Goal: Navigation & Orientation: Find specific page/section

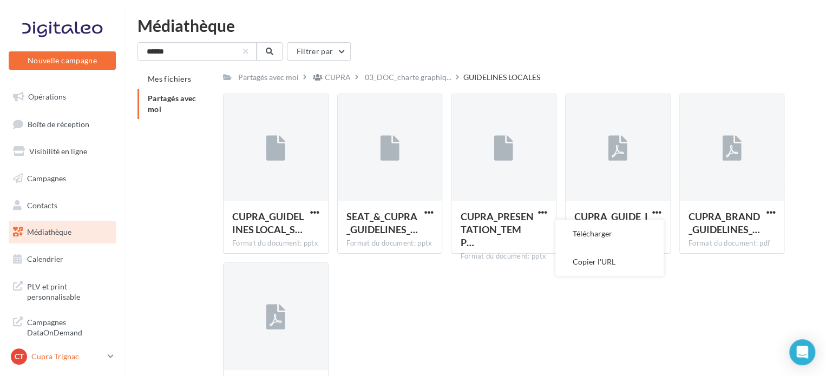
click at [98, 361] on p "Cupra Trignac" at bounding box center [67, 356] width 72 height 11
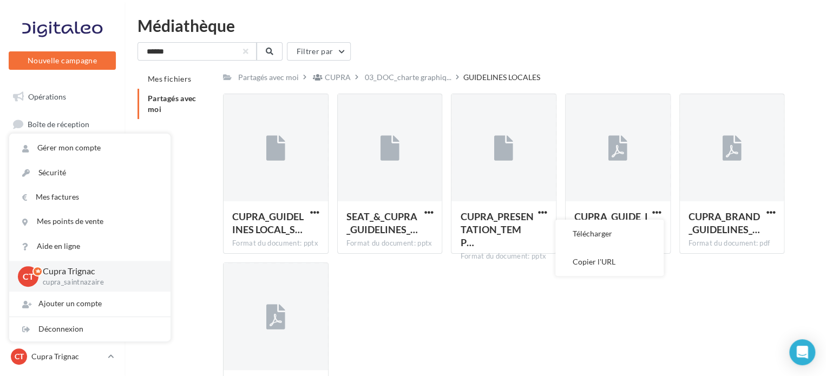
click at [188, 233] on div "Mes fichiers Partagés avec moi Partagés avec moi CUPRA 03_DOC_charte graphiq...…" at bounding box center [479, 250] width 684 height 362
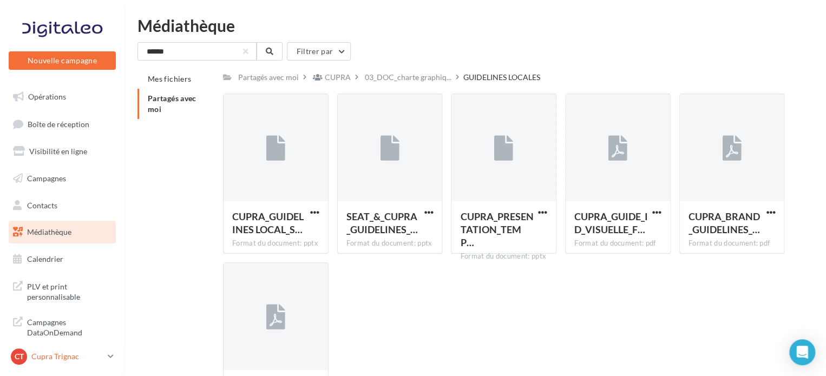
click at [114, 358] on link "CT Cupra Trignac cupra_saintnazaire" at bounding box center [62, 356] width 107 height 21
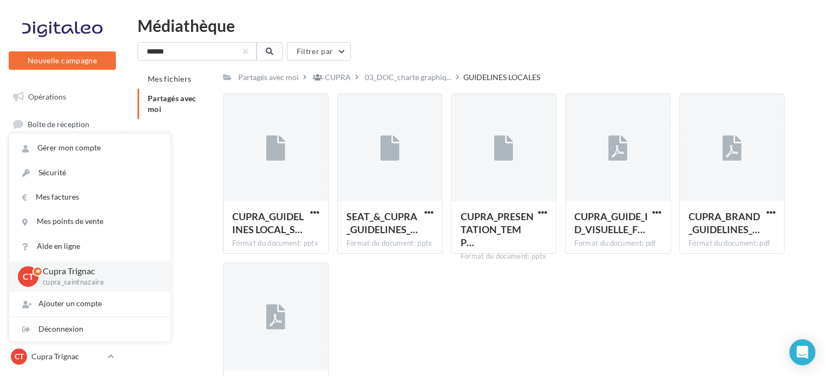
click at [195, 290] on div "Mes fichiers Partagés avec moi Partagés avec moi CUPRA 03_DOC_charte graphiq...…" at bounding box center [479, 250] width 684 height 362
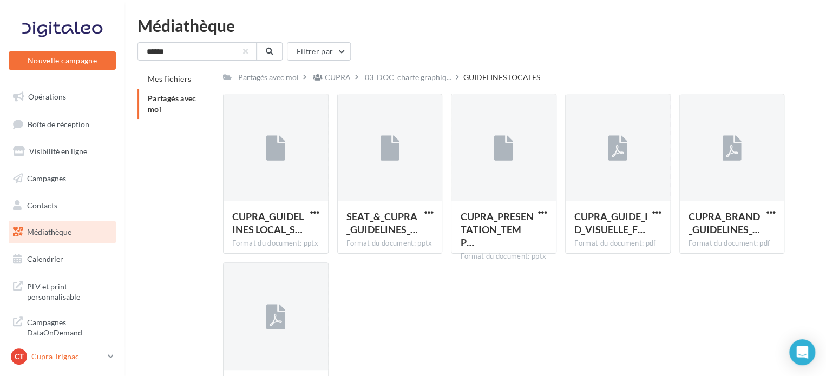
click at [61, 358] on p "Cupra Trignac" at bounding box center [67, 356] width 72 height 11
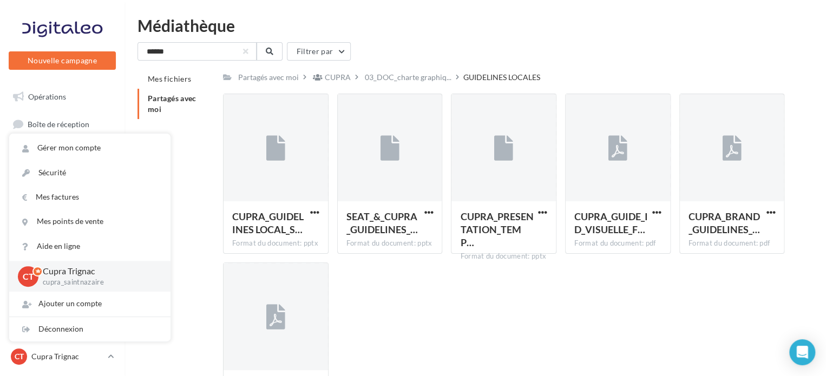
click at [79, 285] on p "cupra_saintnazaire" at bounding box center [98, 283] width 110 height 10
click at [115, 284] on p "cupra_saintnazaire" at bounding box center [98, 283] width 110 height 10
click at [206, 253] on div "Mes fichiers Partagés avec moi Partagés avec moi CUPRA 03_DOC_charte graphiq...…" at bounding box center [479, 250] width 684 height 362
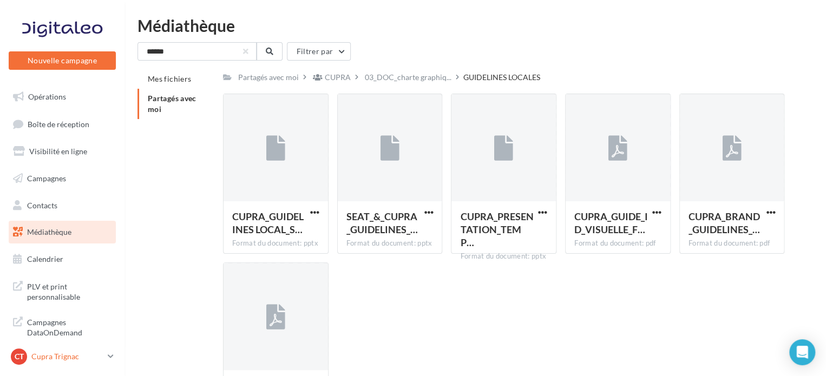
click at [109, 362] on link "CT Cupra Trignac cupra_saintnazaire" at bounding box center [62, 356] width 107 height 21
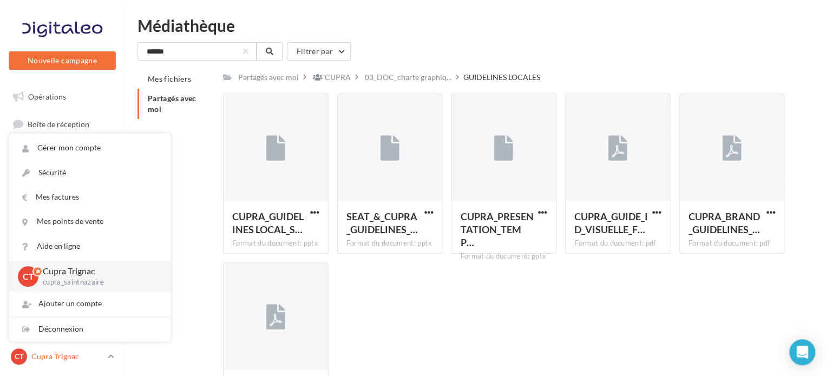
click at [109, 362] on link "CT Cupra Trignac cupra_saintnazaire" at bounding box center [62, 356] width 107 height 21
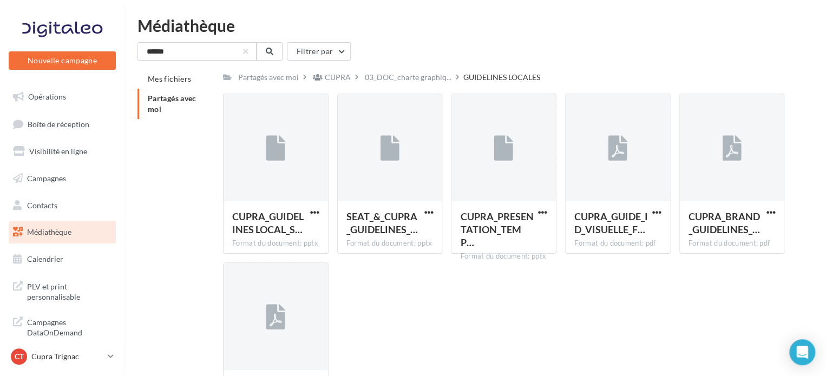
click at [168, 337] on div "Mes fichiers Partagés avec moi Partagés avec moi CUPRA 03_DOC_charte graphiq...…" at bounding box center [479, 250] width 684 height 362
click at [65, 359] on p "Cupra Trignac" at bounding box center [67, 356] width 72 height 11
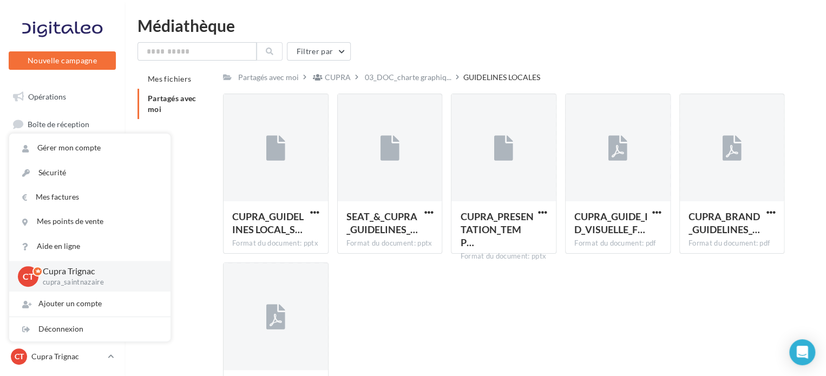
click at [28, 280] on span "CT" at bounding box center [28, 276] width 11 height 12
click at [56, 270] on p "Cupra Trignac" at bounding box center [98, 271] width 110 height 12
click at [82, 289] on div "CT Cupra Trignac cupra_saintnazaire" at bounding box center [89, 276] width 161 height 31
click at [156, 283] on div "CT Cupra Trignac cupra_saintnazaire" at bounding box center [90, 276] width 144 height 22
